Goal: Task Accomplishment & Management: Use online tool/utility

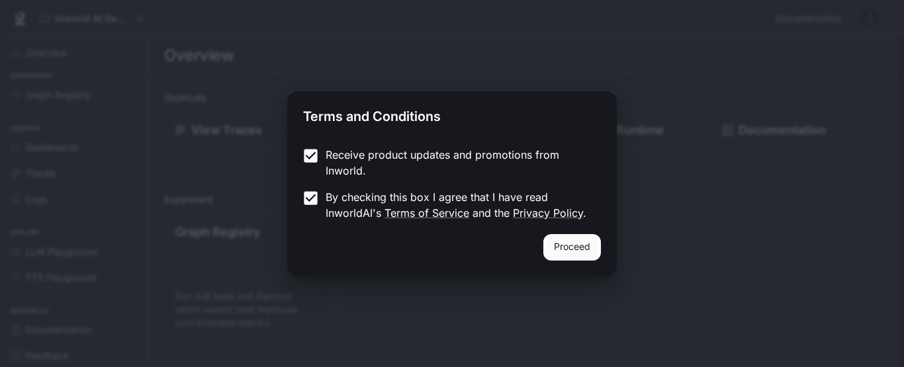
click at [584, 241] on button "Proceed" at bounding box center [572, 247] width 58 height 26
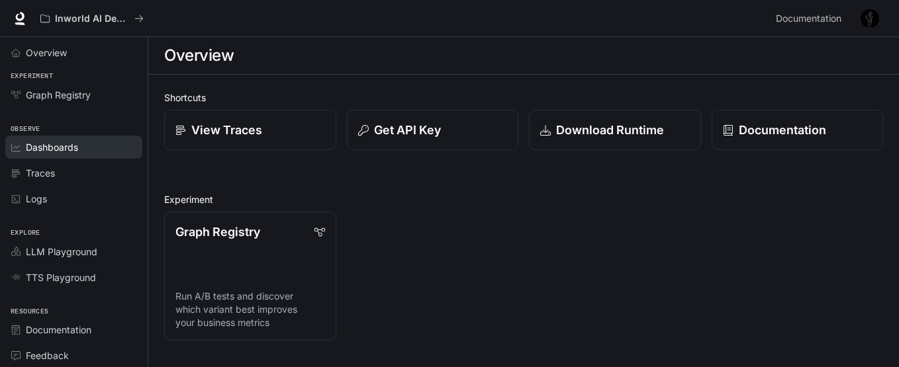
click at [73, 154] on span "Dashboards" at bounding box center [52, 147] width 52 height 14
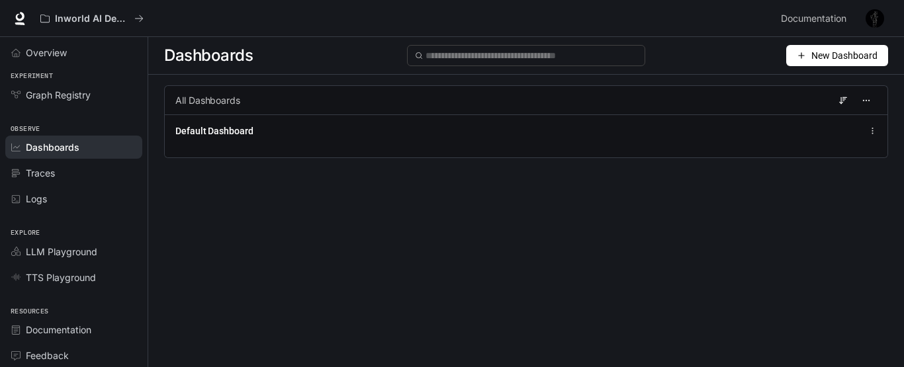
click at [804, 54] on icon "button" at bounding box center [801, 55] width 9 height 9
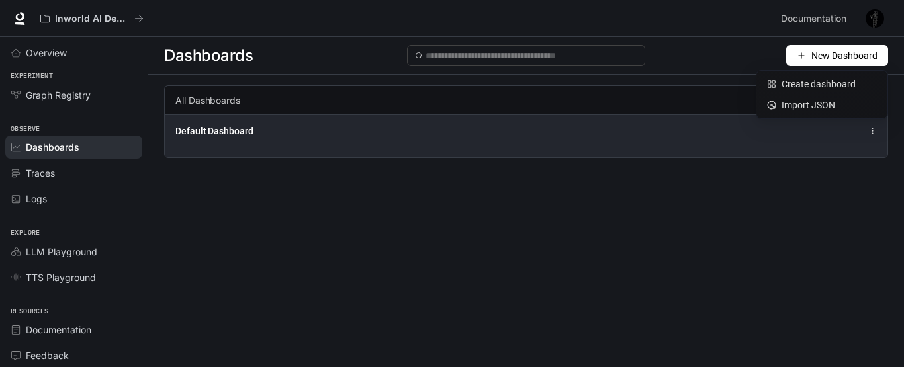
click at [754, 127] on div "Default Dashboard" at bounding box center [525, 131] width 701 height 16
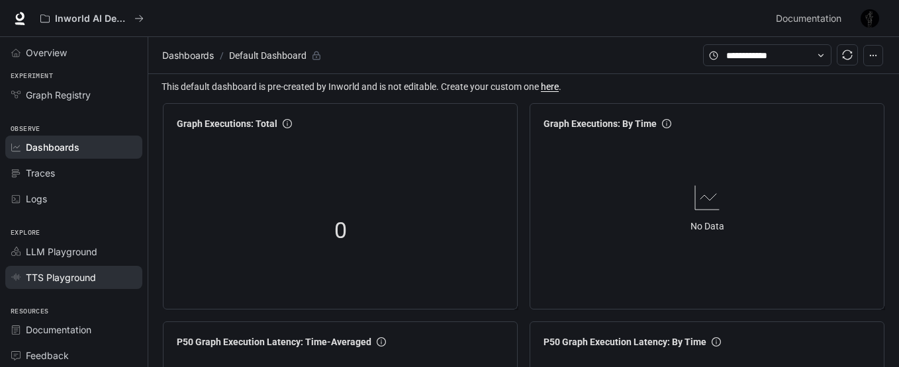
click at [63, 281] on span "TTS Playground" at bounding box center [61, 278] width 70 height 14
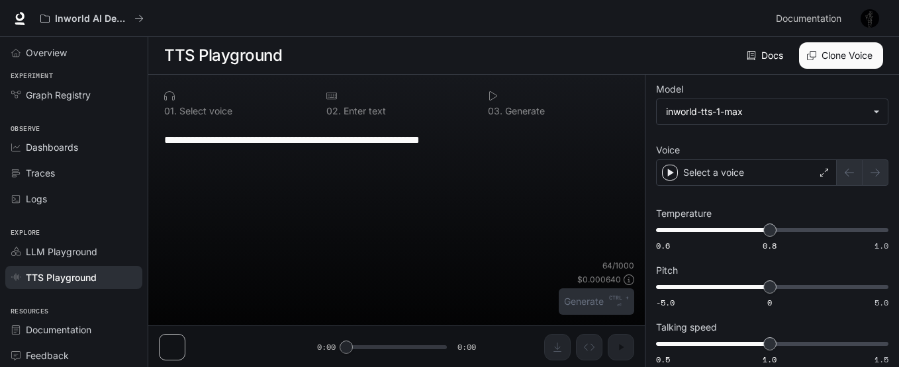
click at [437, 143] on textarea "**********" at bounding box center [396, 139] width 465 height 15
click at [463, 159] on div "**********" at bounding box center [396, 192] width 475 height 136
click at [513, 151] on div "**********" at bounding box center [396, 140] width 465 height 32
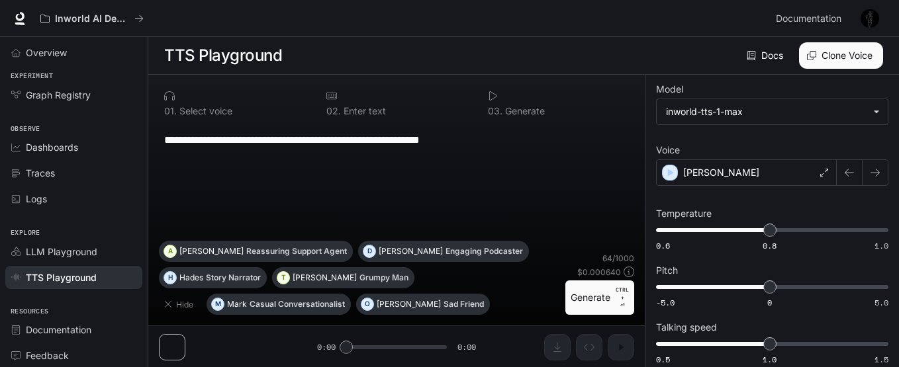
paste textarea "**********"
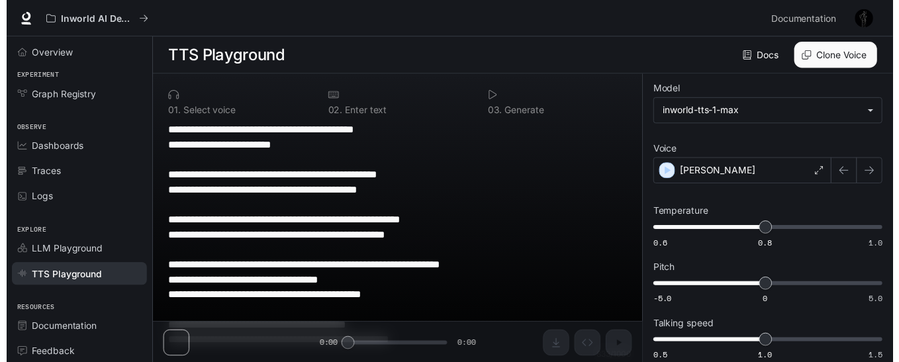
scroll to position [122, 0]
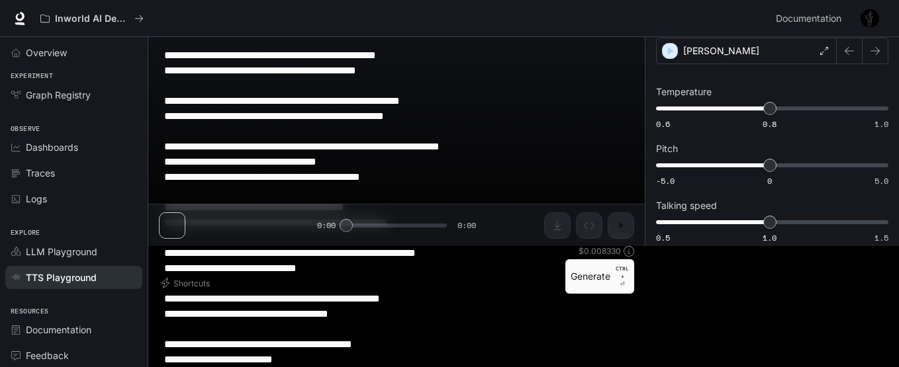
type textarea "**********"
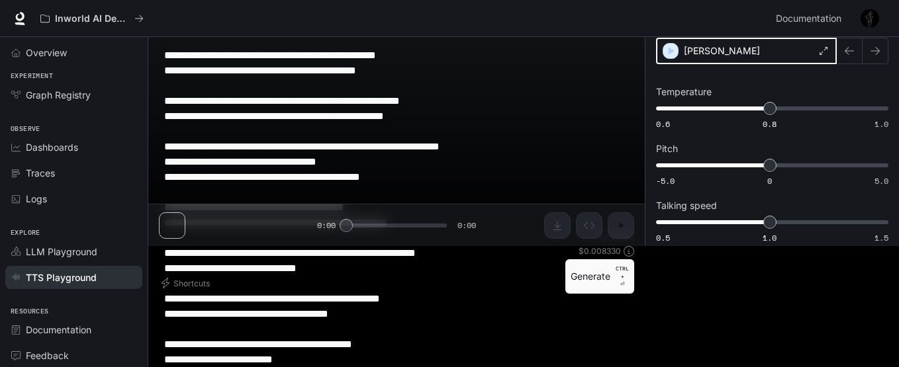
click at [670, 47] on icon "button" at bounding box center [670, 50] width 13 height 13
click at [825, 52] on icon at bounding box center [824, 51] width 8 height 8
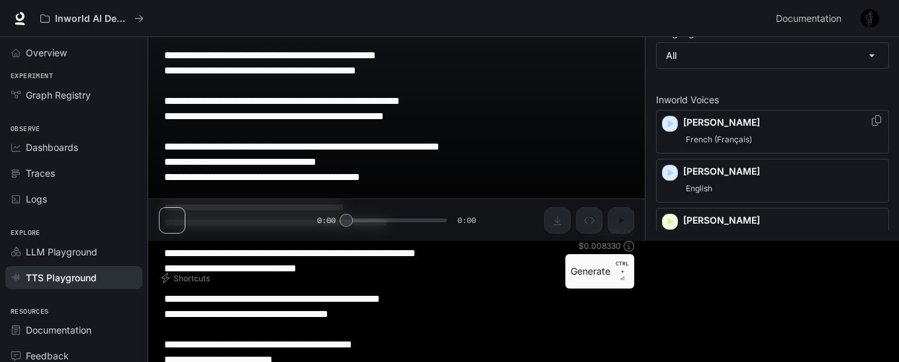
click at [764, 135] on div "French (Français)" at bounding box center [783, 140] width 200 height 16
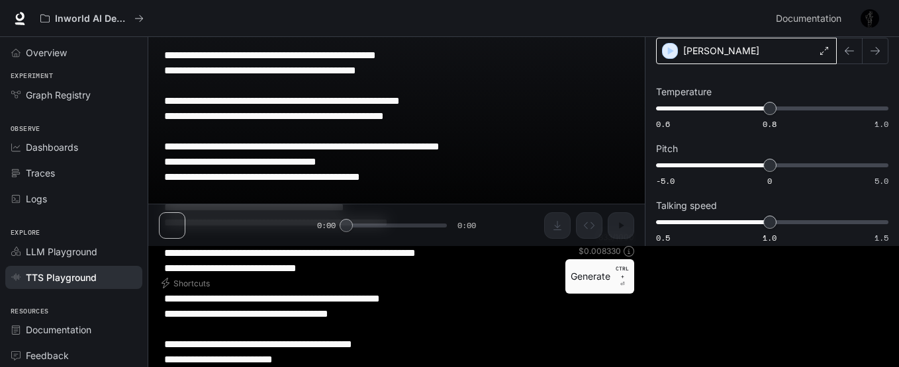
click at [825, 54] on icon at bounding box center [824, 51] width 8 height 8
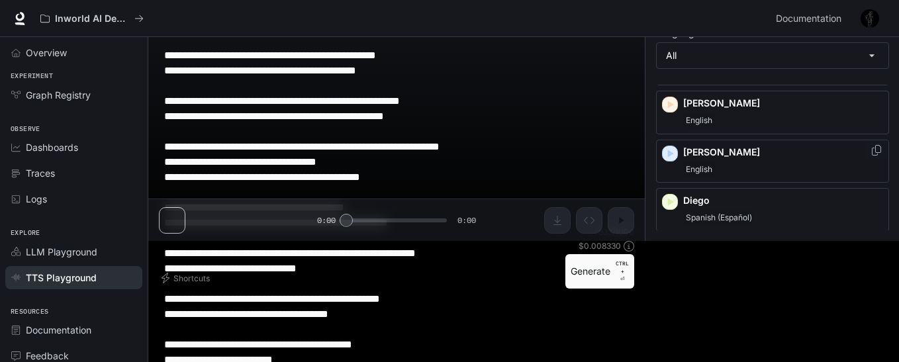
scroll to position [396, 0]
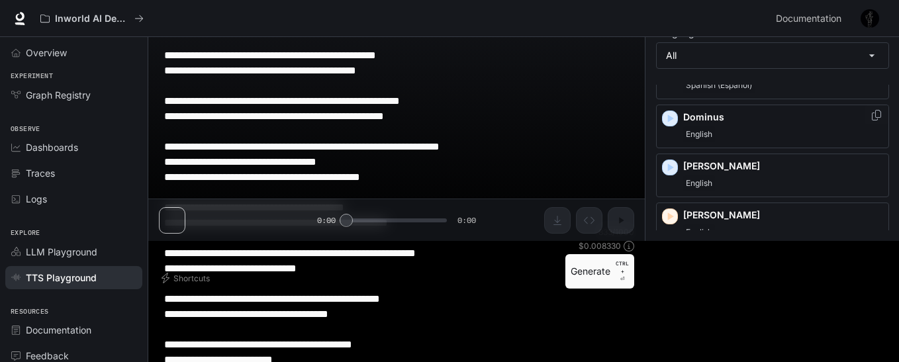
click at [747, 133] on div "English" at bounding box center [783, 134] width 200 height 16
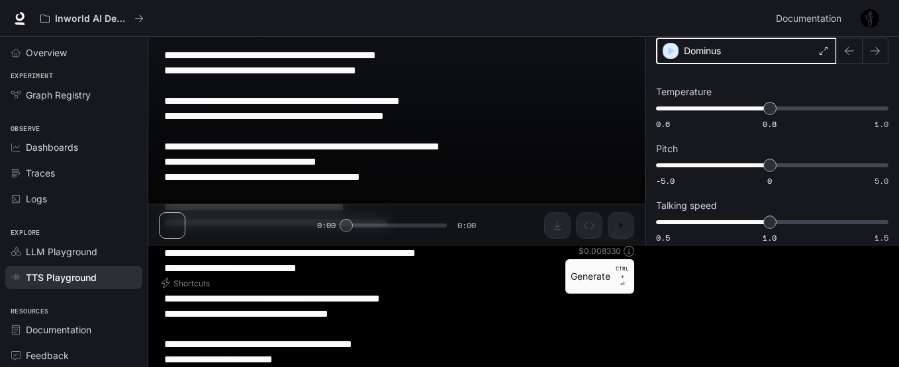
click at [668, 52] on icon "button" at bounding box center [671, 51] width 6 height 8
click at [825, 50] on icon at bounding box center [824, 51] width 8 height 8
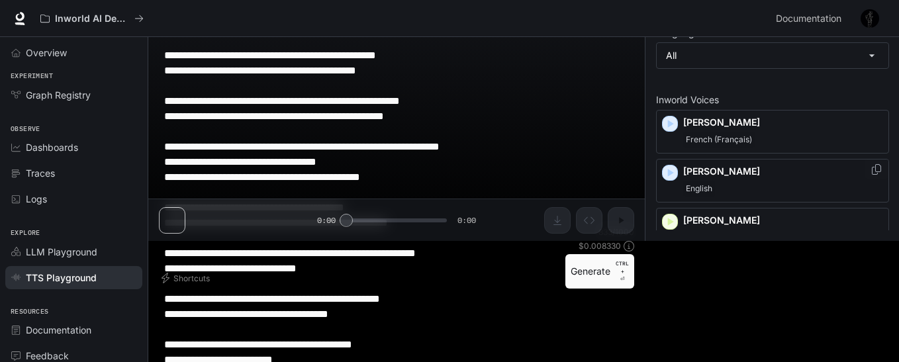
click at [670, 183] on div "[PERSON_NAME]" at bounding box center [772, 181] width 233 height 44
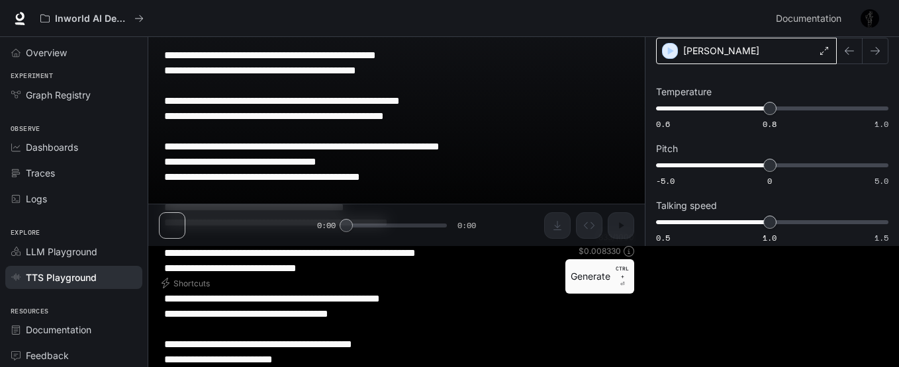
click at [820, 53] on icon at bounding box center [824, 51] width 8 height 8
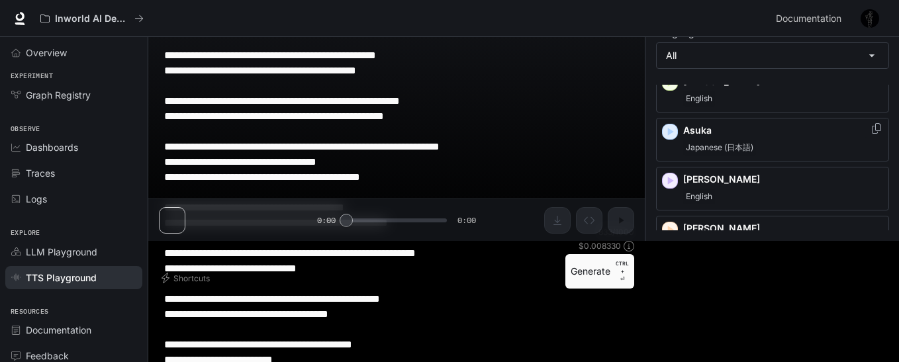
scroll to position [264, 0]
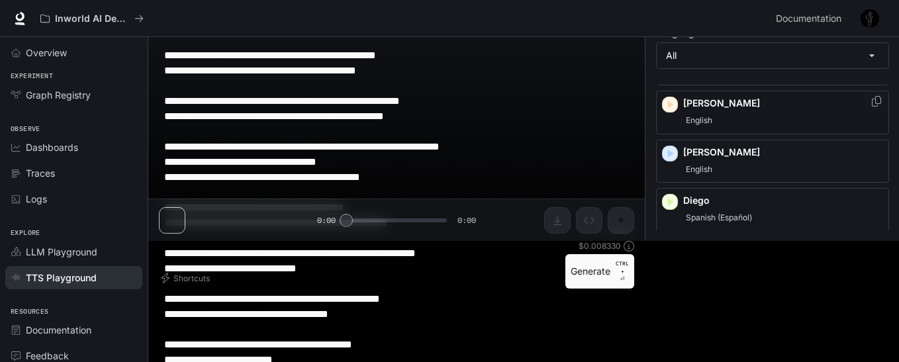
click at [667, 105] on icon "button" at bounding box center [669, 104] width 13 height 13
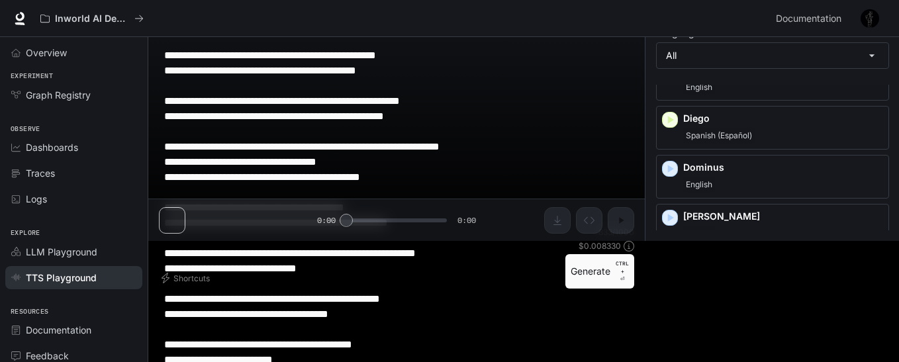
scroll to position [396, 0]
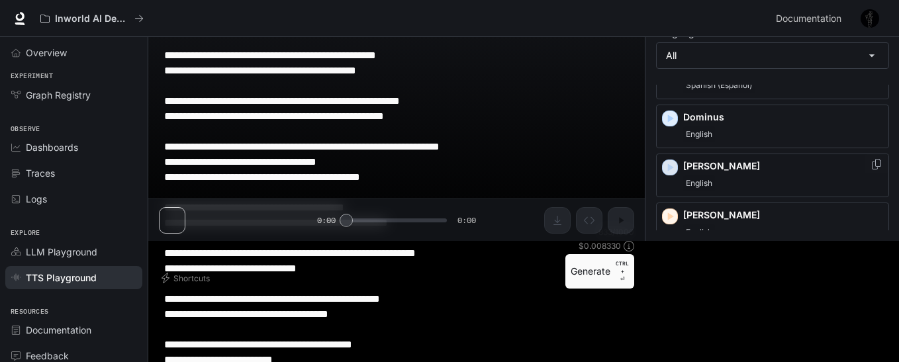
click at [670, 165] on icon "button" at bounding box center [669, 167] width 13 height 13
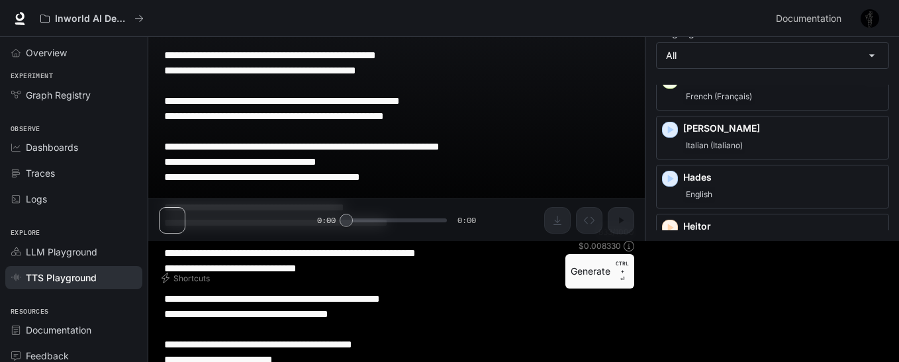
scroll to position [660, 0]
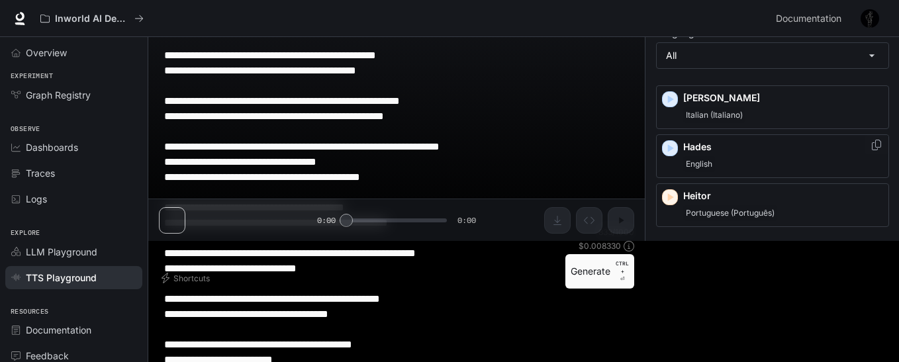
click at [673, 150] on icon "button" at bounding box center [669, 148] width 13 height 13
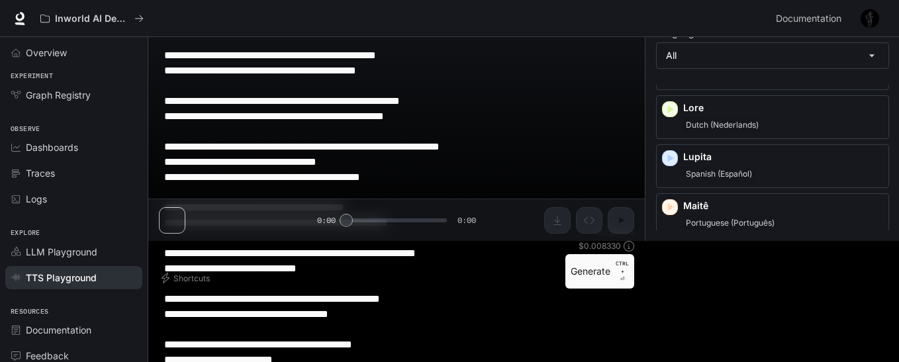
scroll to position [1320, 0]
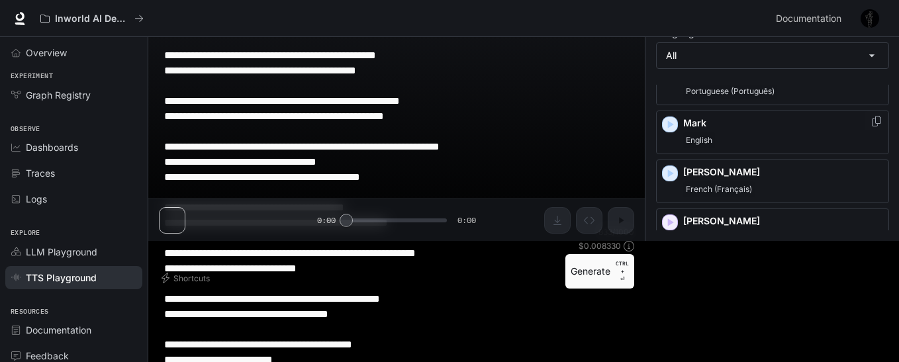
click at [669, 119] on icon "button" at bounding box center [669, 124] width 13 height 13
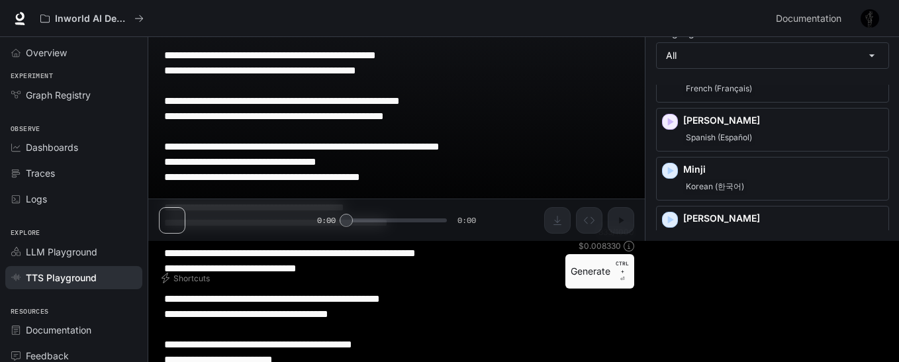
scroll to position [1453, 0]
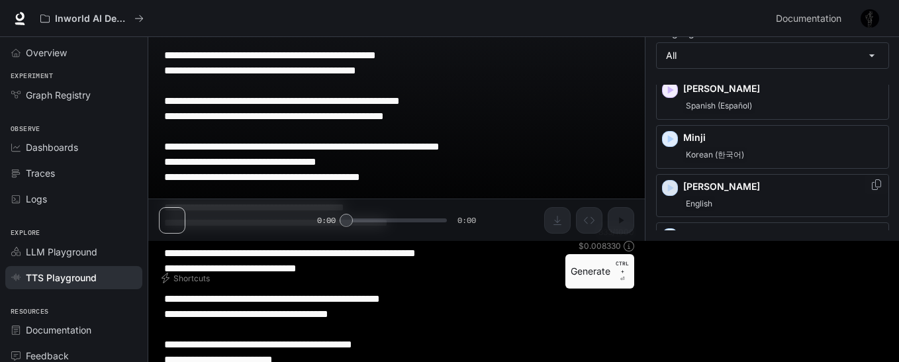
click at [672, 190] on icon "button" at bounding box center [669, 187] width 13 height 13
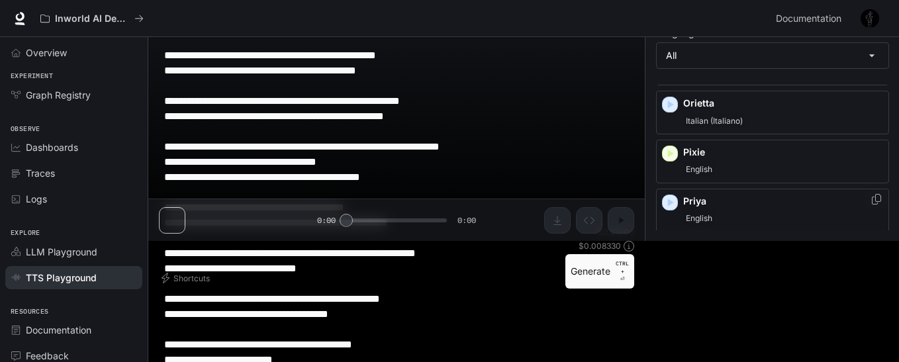
click at [668, 199] on icon "button" at bounding box center [669, 202] width 13 height 13
click at [670, 148] on icon "button" at bounding box center [669, 153] width 13 height 13
click at [675, 154] on icon "button" at bounding box center [669, 153] width 13 height 13
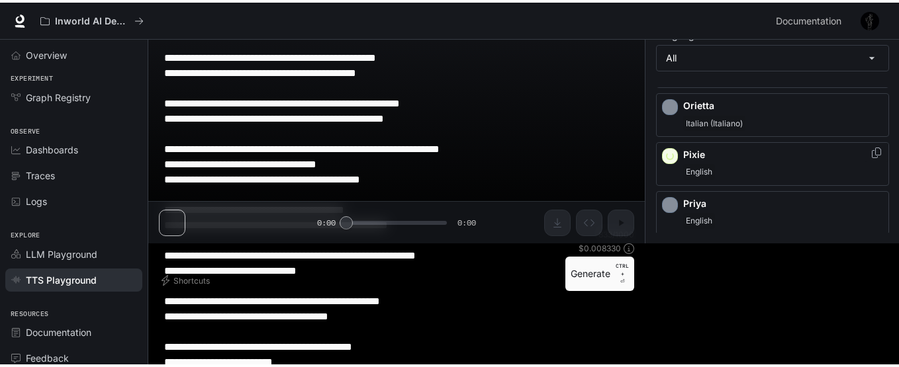
scroll to position [1717, 0]
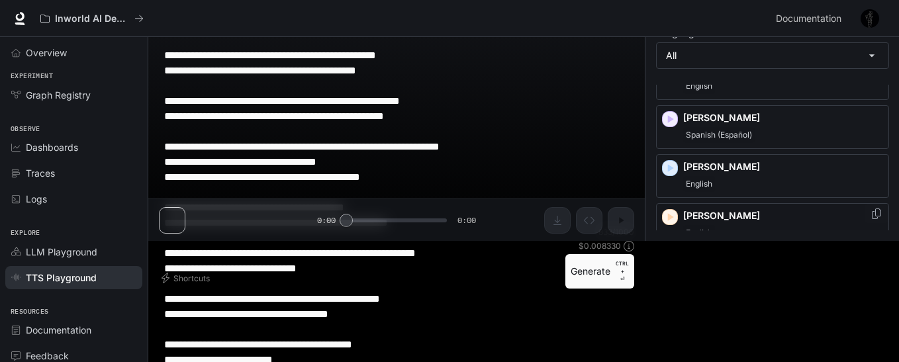
click at [673, 218] on icon "button" at bounding box center [669, 216] width 13 height 13
click at [671, 215] on icon "button" at bounding box center [669, 216] width 13 height 13
click at [673, 165] on div "[PERSON_NAME]" at bounding box center [772, 176] width 233 height 44
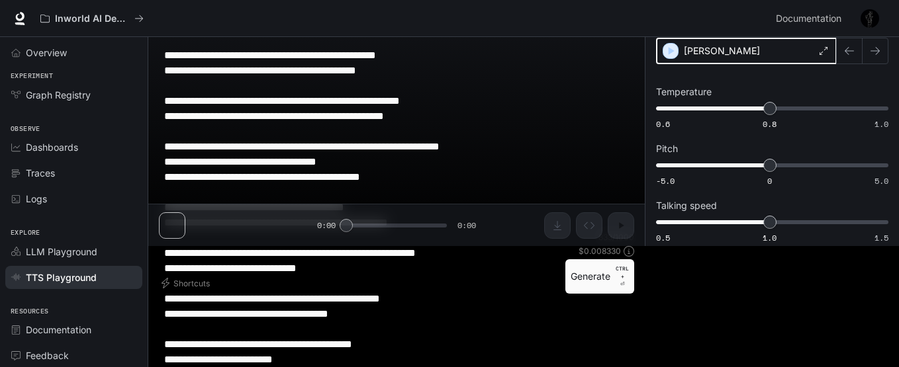
click at [672, 48] on icon "button" at bounding box center [670, 50] width 13 height 13
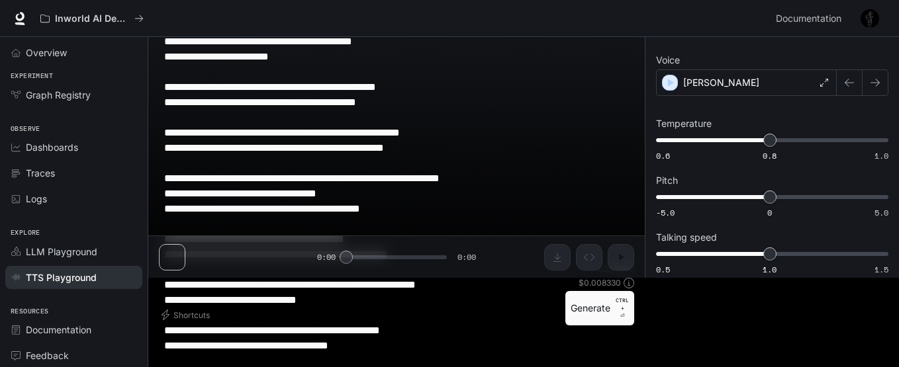
scroll to position [122, 0]
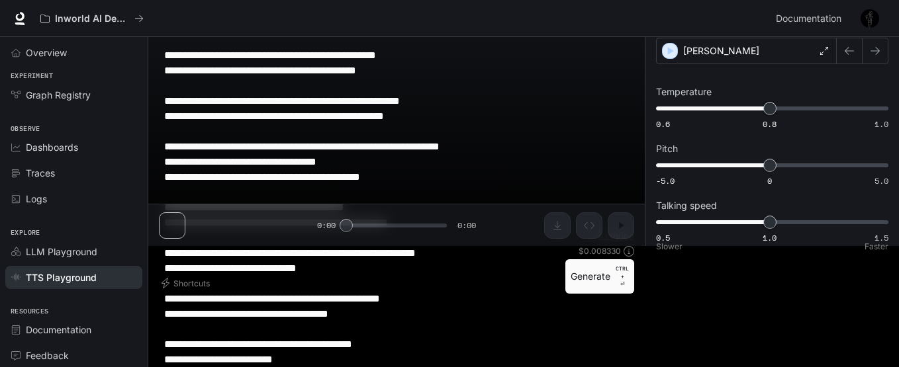
click at [823, 227] on span "0.5 1.0 1.5 1" at bounding box center [769, 222] width 227 height 20
click at [841, 224] on span "0.5 1.0 1.5 1.2" at bounding box center [769, 222] width 227 height 20
click at [766, 225] on span "0.5 1.0 1.5 1.3" at bounding box center [769, 222] width 227 height 20
type input "*"
click at [764, 222] on span "1" at bounding box center [769, 222] width 13 height 13
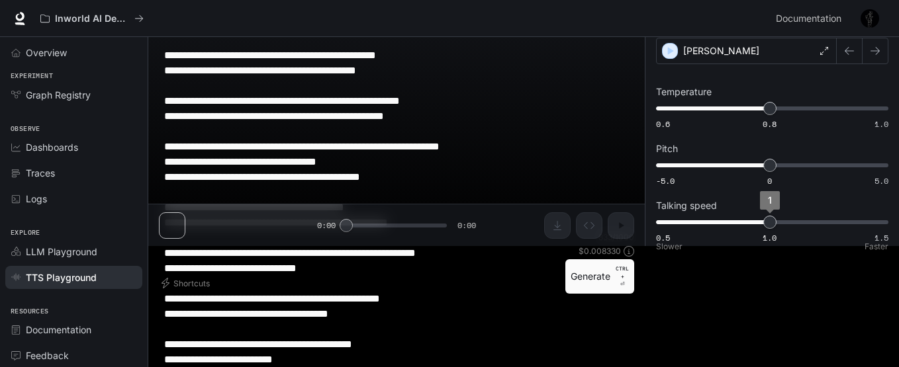
click at [764, 222] on span "1" at bounding box center [769, 222] width 13 height 13
click at [482, 140] on textarea "**********" at bounding box center [396, 184] width 465 height 365
click at [606, 275] on button "Generate CTRL + ⏎" at bounding box center [599, 276] width 69 height 34
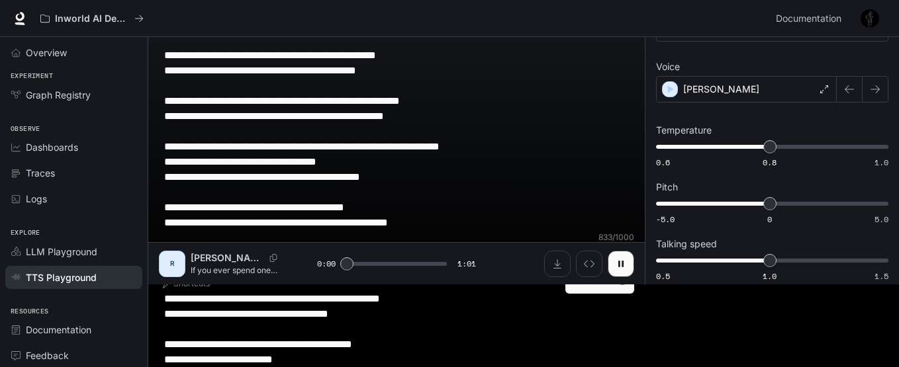
scroll to position [83, 0]
click at [426, 261] on span at bounding box center [396, 264] width 100 height 20
click at [554, 257] on button "Download audio" at bounding box center [557, 264] width 26 height 26
click at [622, 261] on icon "button" at bounding box center [620, 264] width 5 height 6
type input "****"
